Goal: Task Accomplishment & Management: Use online tool/utility

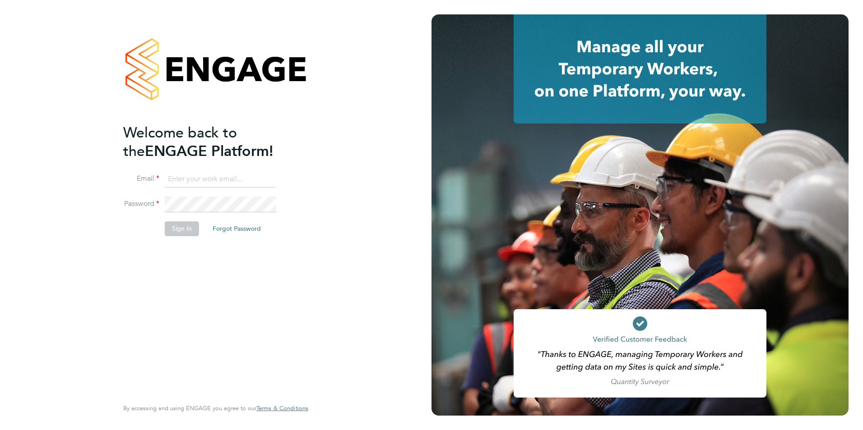
type input "[PERSON_NAME][EMAIL_ADDRESS][DOMAIN_NAME]"
click at [185, 231] on button "Sign In" at bounding box center [182, 229] width 34 height 14
click at [185, 231] on div "Sorry, we are having problems connecting to our services." at bounding box center [215, 215] width 431 height 430
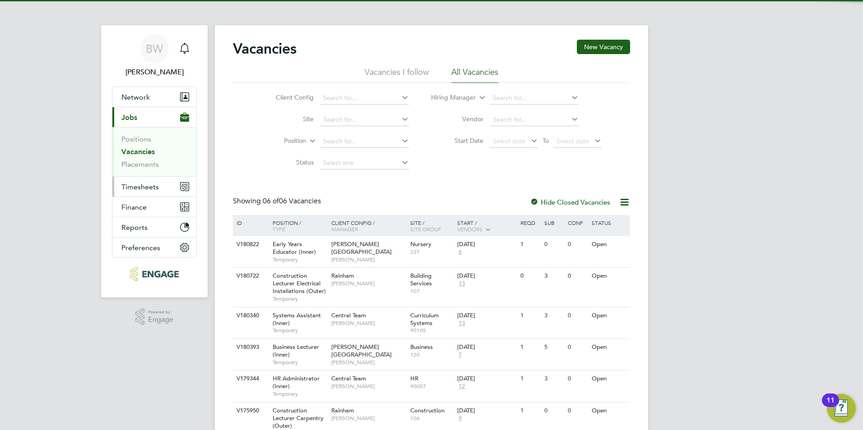
click at [150, 192] on button "Timesheets" at bounding box center [154, 187] width 84 height 20
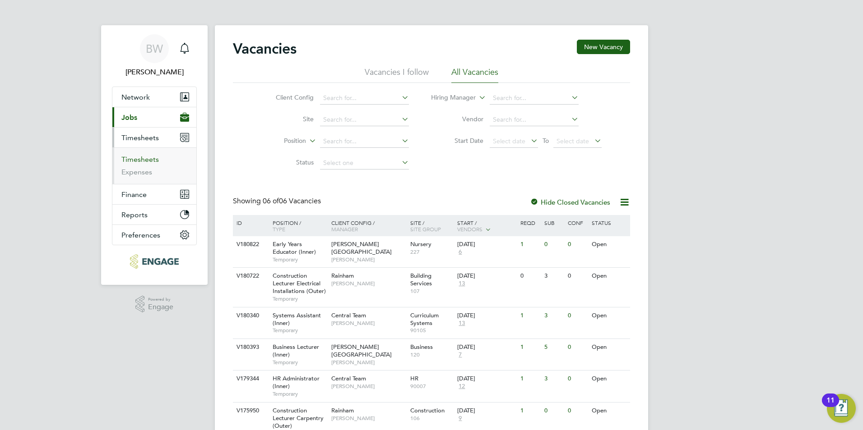
click at [146, 160] on link "Timesheets" at bounding box center [139, 159] width 37 height 9
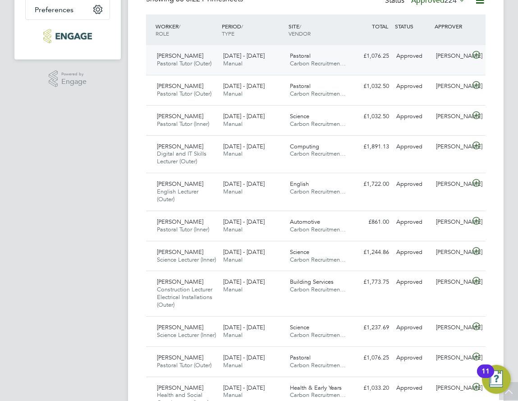
click at [351, 64] on div "Pastoral Carbon Recruitmen…" at bounding box center [320, 60] width 66 height 23
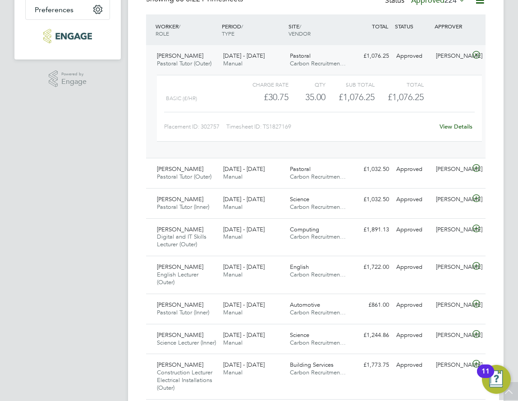
click at [347, 61] on div "Pastoral Carbon Recruitmen…" at bounding box center [320, 60] width 66 height 23
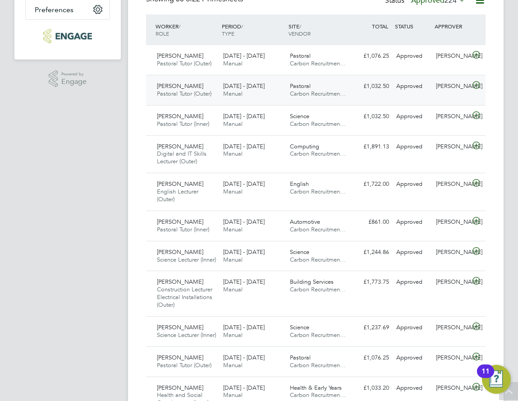
click at [337, 89] on div "Pastoral Carbon Recruitmen…" at bounding box center [320, 90] width 66 height 23
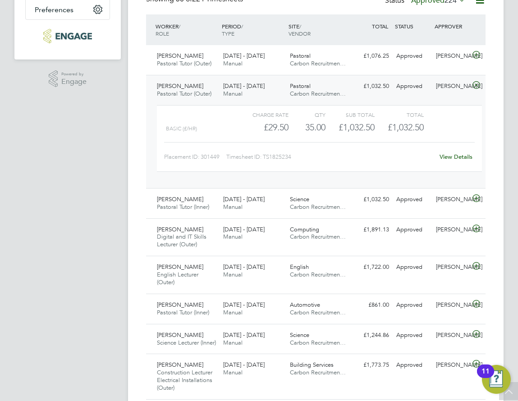
click at [341, 84] on div "Pastoral Carbon Recruitmen…" at bounding box center [320, 90] width 66 height 23
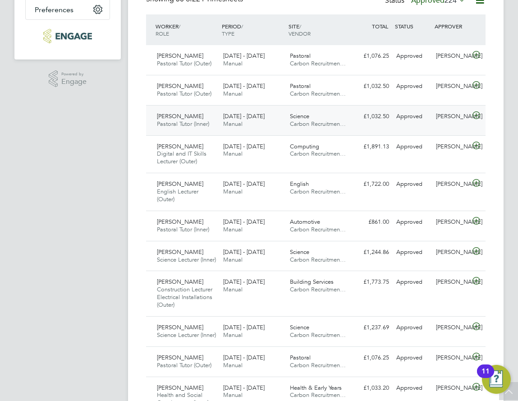
click at [275, 118] on div "[DATE] - [DATE] Manual" at bounding box center [253, 120] width 66 height 23
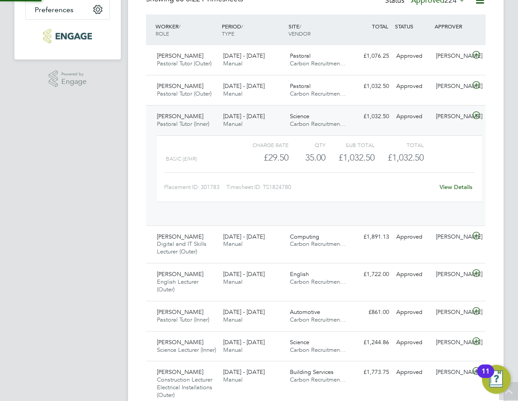
scroll to position [15, 74]
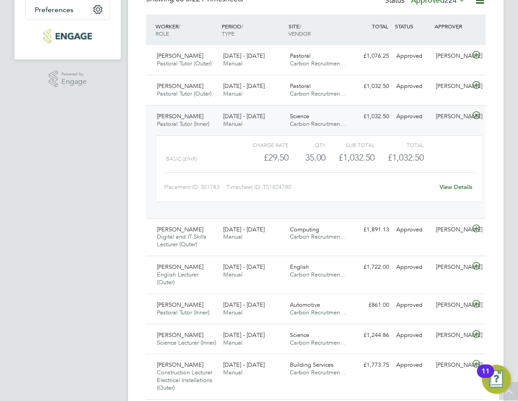
click at [272, 117] on div "[DATE] - [DATE] Manual" at bounding box center [253, 120] width 66 height 23
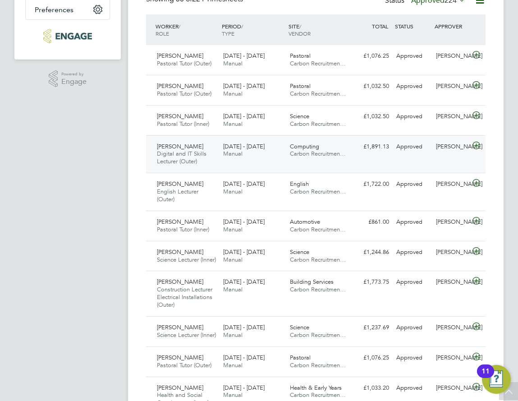
click at [270, 150] on div "[DATE] - [DATE] Manual" at bounding box center [253, 150] width 66 height 23
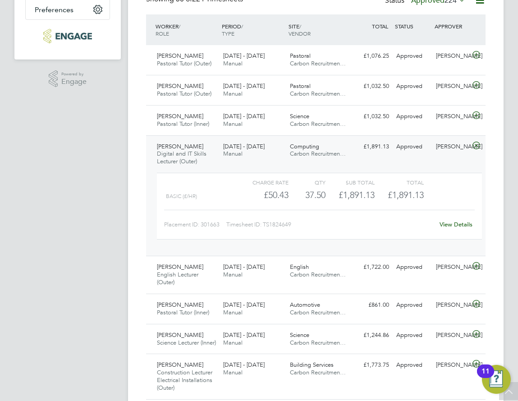
click at [271, 162] on div "[PERSON_NAME] Digital and IT Skills Lecturer (Outer) [DATE] - [DATE] [DATE] - […" at bounding box center [316, 195] width 340 height 121
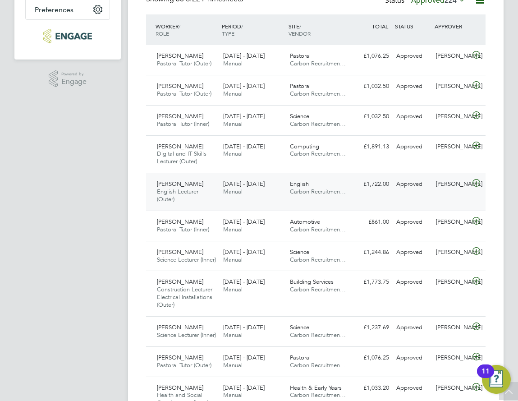
click at [271, 194] on div "[DATE] - [DATE] Manual" at bounding box center [253, 188] width 66 height 23
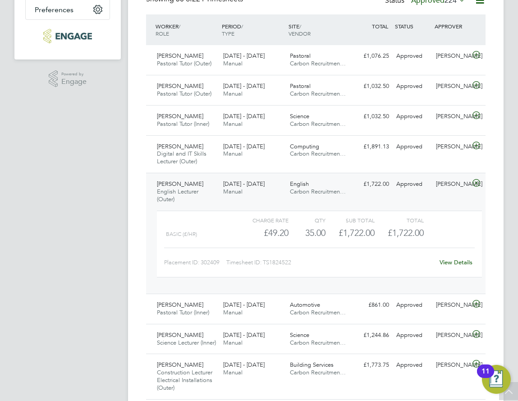
click at [286, 193] on div "[DATE] - [DATE] Manual" at bounding box center [253, 188] width 66 height 23
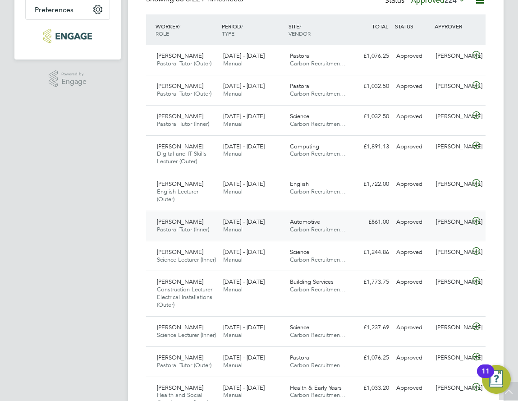
click at [277, 231] on div "[DATE] - [DATE] Manual" at bounding box center [253, 226] width 66 height 23
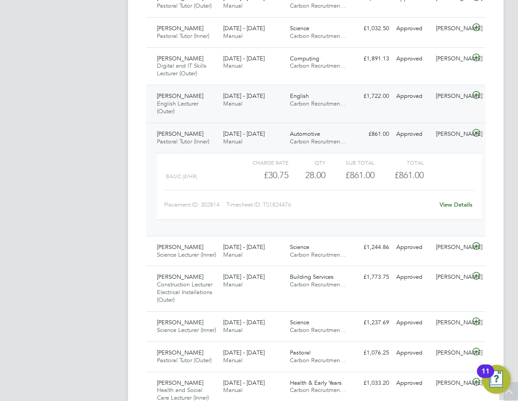
scroll to position [316, 0]
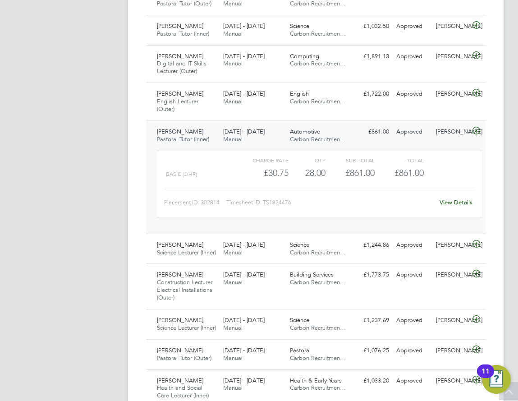
click at [338, 130] on div "Automotive Carbon Recruitmen…" at bounding box center [320, 136] width 66 height 23
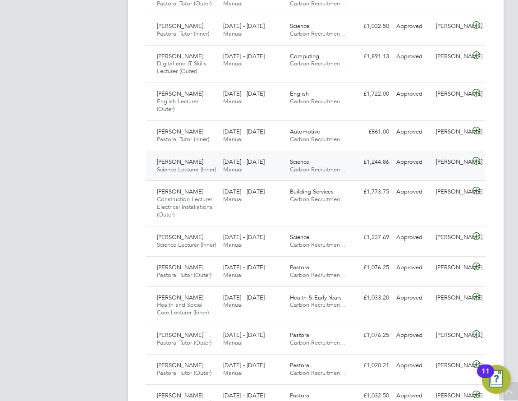
click at [302, 178] on div "[PERSON_NAME] Science Lecturer (Inner) [DATE] - [DATE] [DATE] - [DATE] Manual S…" at bounding box center [316, 166] width 340 height 30
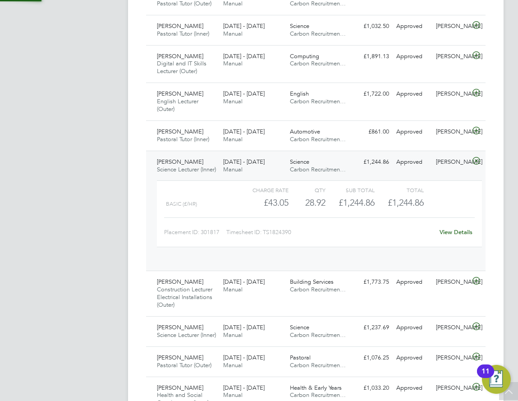
scroll to position [15, 74]
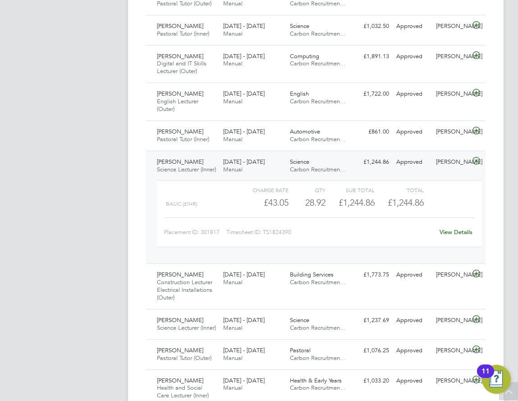
click at [268, 171] on div "[DATE] - [DATE] Manual" at bounding box center [253, 166] width 66 height 23
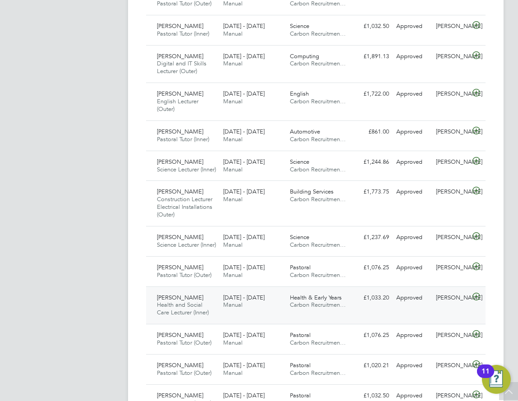
click at [291, 309] on span "Carbon Recruitmen…" at bounding box center [318, 305] width 56 height 8
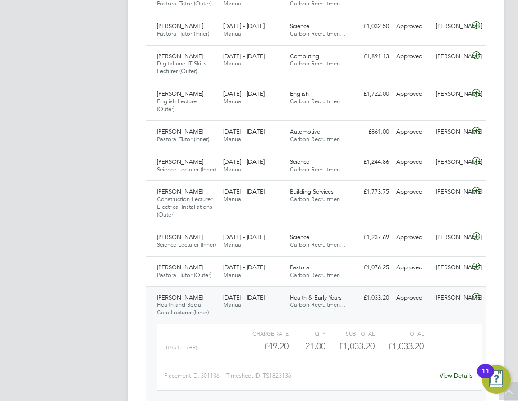
click at [273, 313] on div "[DATE] - [DATE] Manual" at bounding box center [253, 302] width 66 height 23
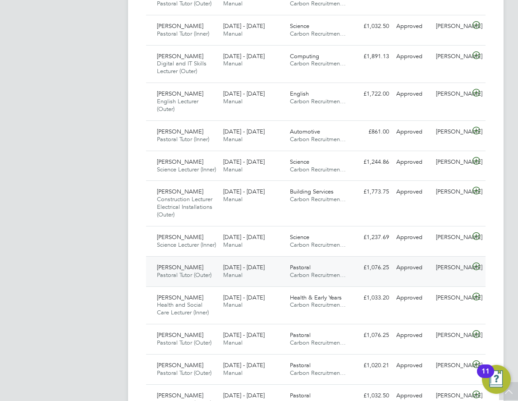
click at [268, 283] on div "[DATE] - [DATE] Manual" at bounding box center [253, 271] width 66 height 23
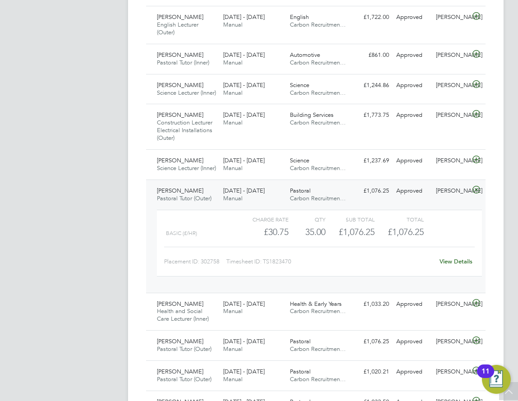
scroll to position [406, 0]
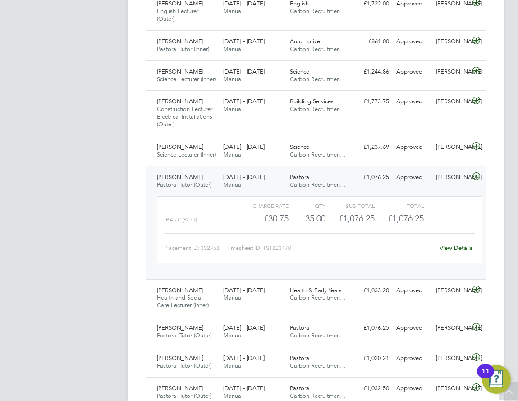
click at [261, 181] on span "[DATE] - [DATE]" at bounding box center [244, 177] width 42 height 8
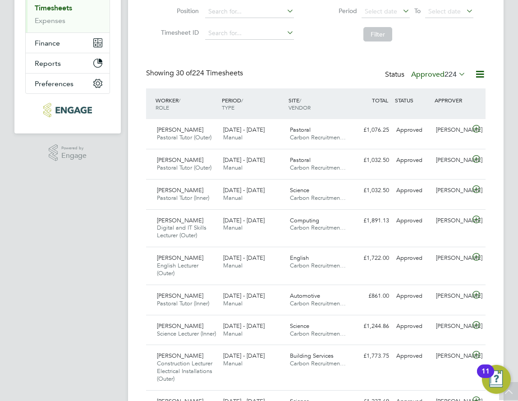
scroll to position [135, 0]
